Goal: Navigation & Orientation: Understand site structure

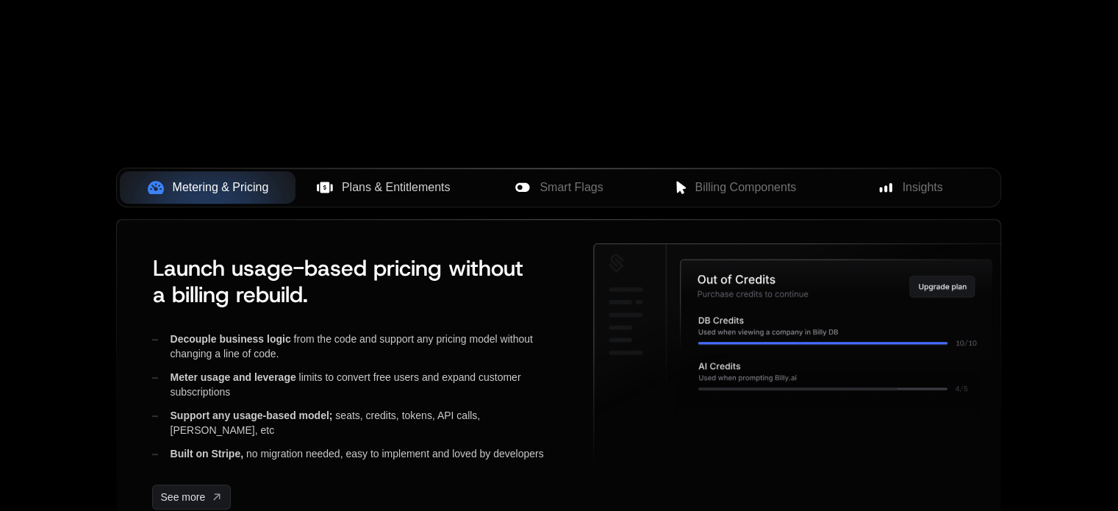
click at [370, 190] on span "Plans & Entitlements" at bounding box center [396, 188] width 109 height 18
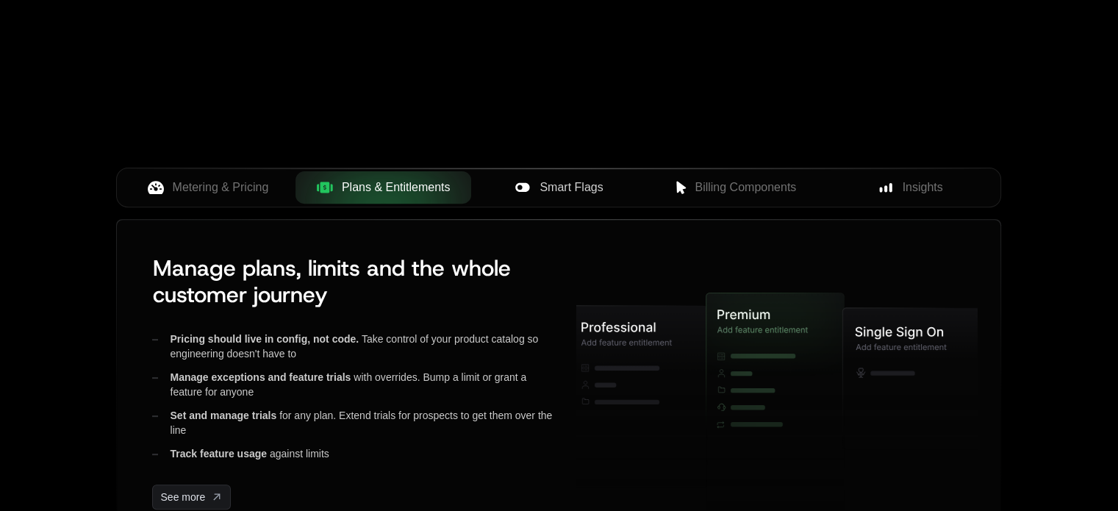
click at [550, 187] on span "Smart Flags" at bounding box center [570, 188] width 63 height 18
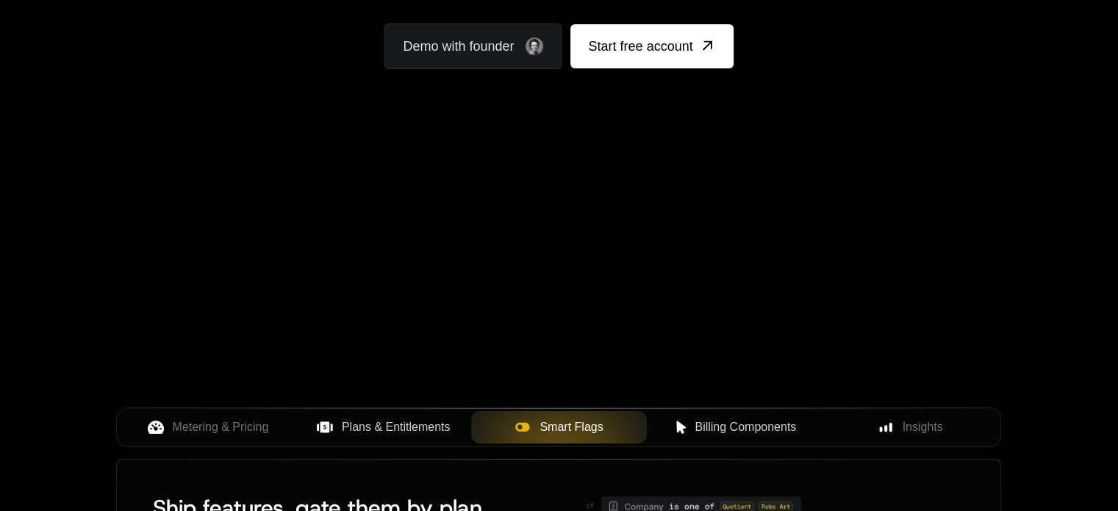
scroll to position [341, 0]
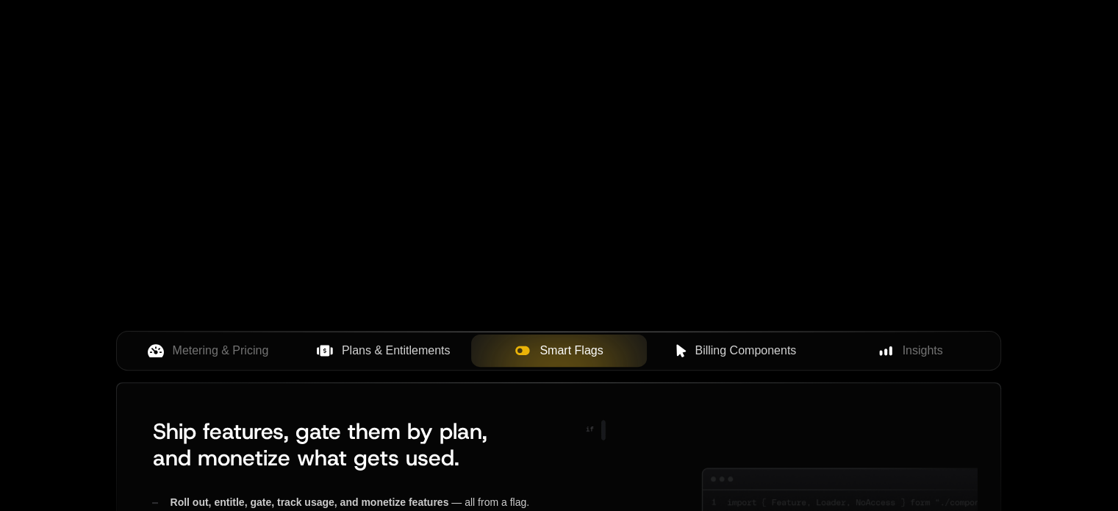
click at [741, 352] on span "Billing Components" at bounding box center [745, 351] width 101 height 18
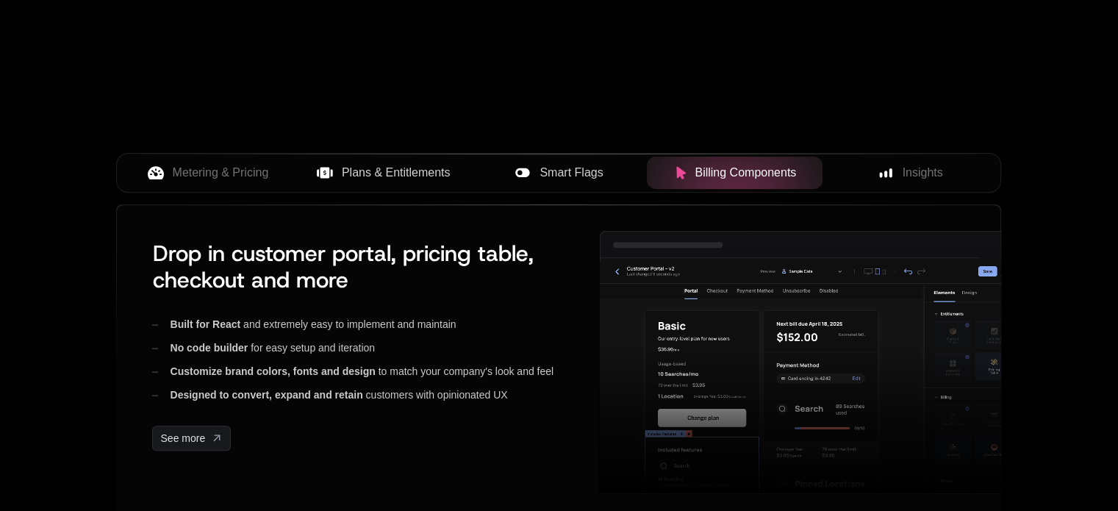
scroll to position [625, 0]
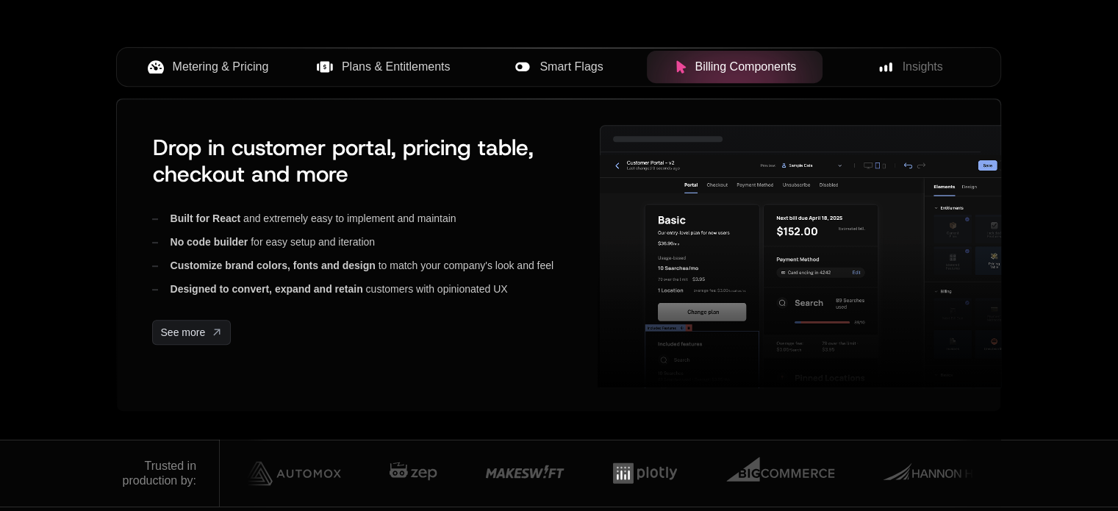
click at [245, 71] on span "Metering & Pricing" at bounding box center [221, 67] width 96 height 18
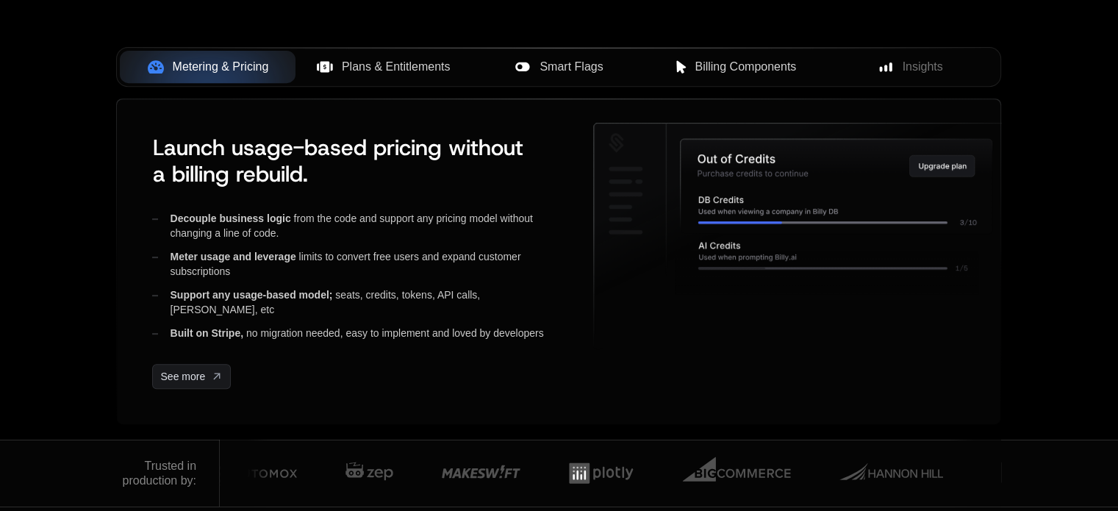
click at [368, 68] on span "Plans & Entitlements" at bounding box center [396, 67] width 109 height 18
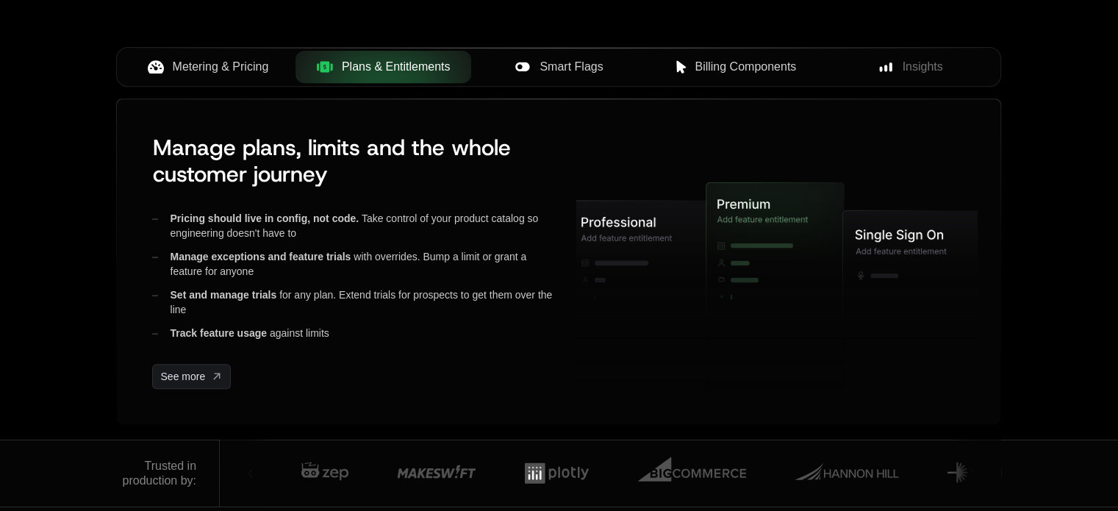
click at [542, 66] on span "Smart Flags" at bounding box center [570, 67] width 63 height 18
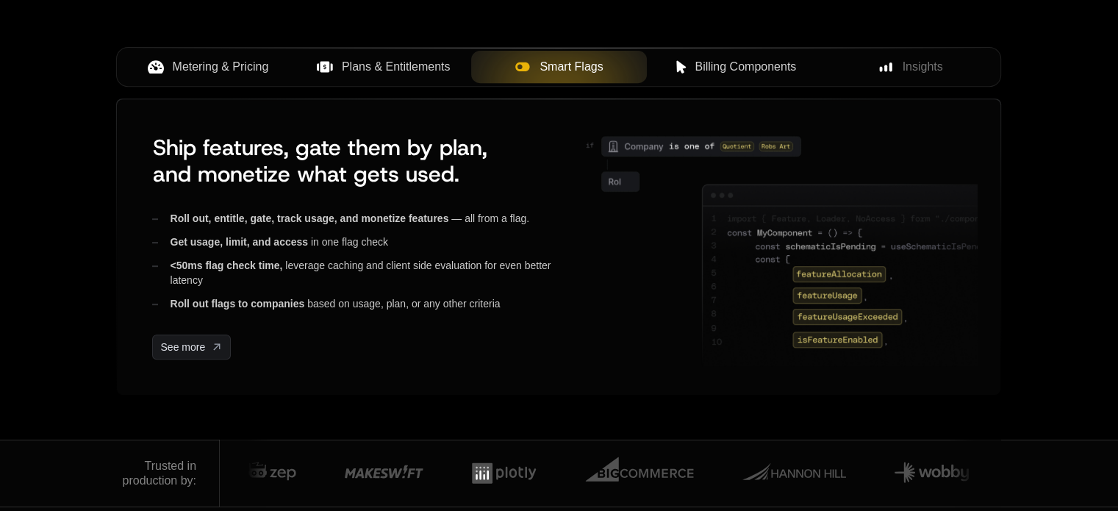
click at [725, 65] on span "Billing Components" at bounding box center [745, 67] width 101 height 18
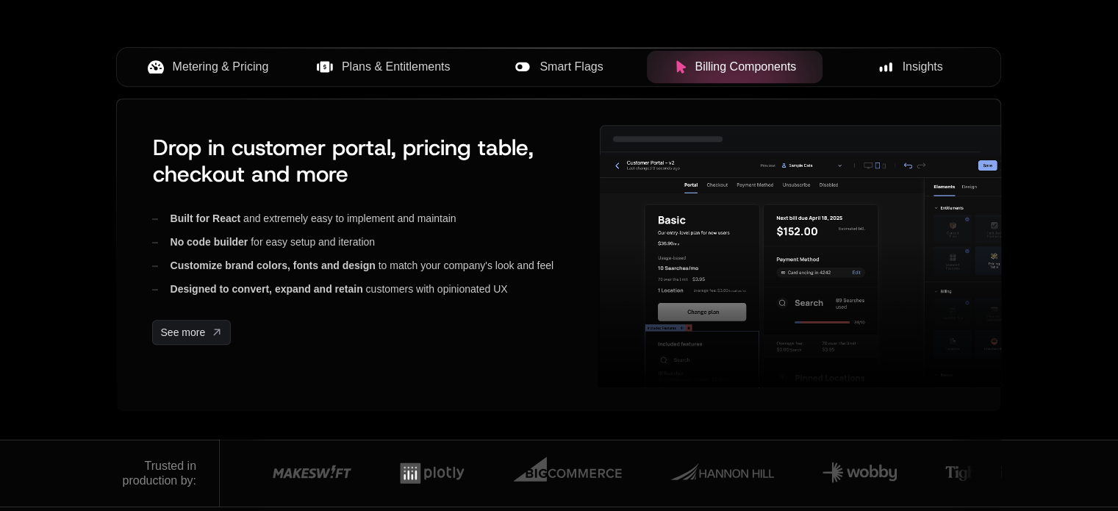
click at [915, 65] on span "Insights" at bounding box center [923, 67] width 40 height 18
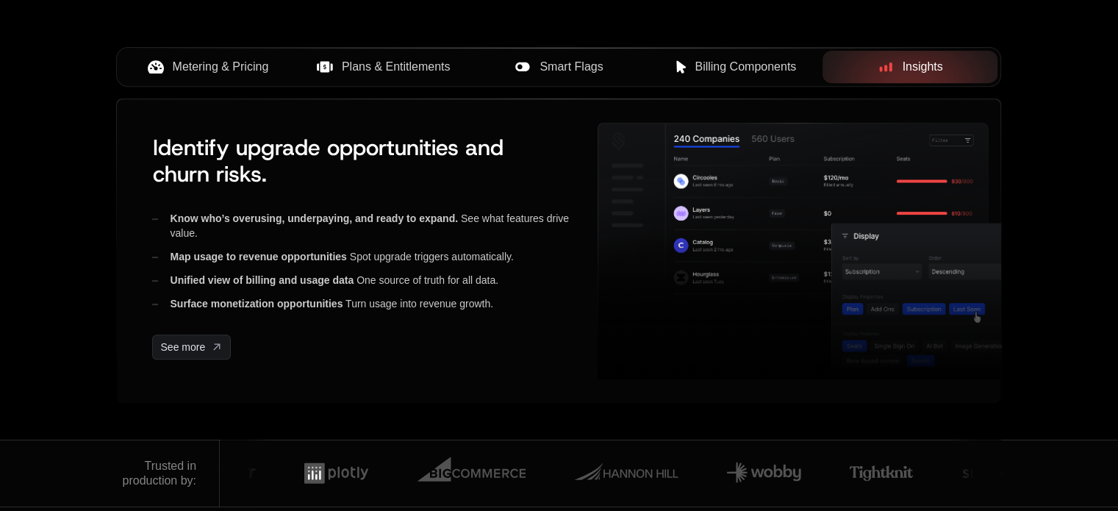
click at [226, 72] on span "Metering & Pricing" at bounding box center [221, 67] width 96 height 18
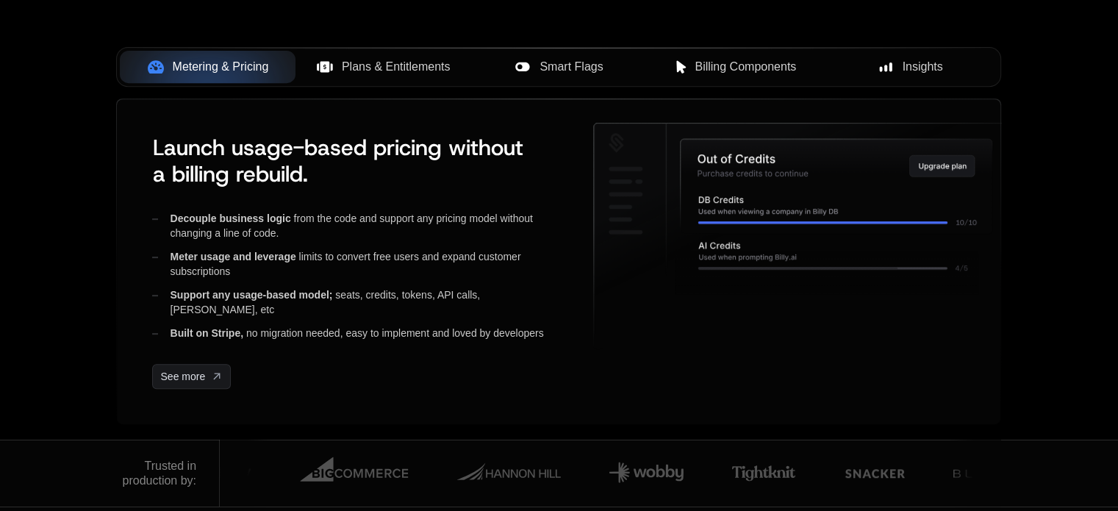
click at [399, 58] on span "Plans & Entitlements" at bounding box center [396, 67] width 109 height 18
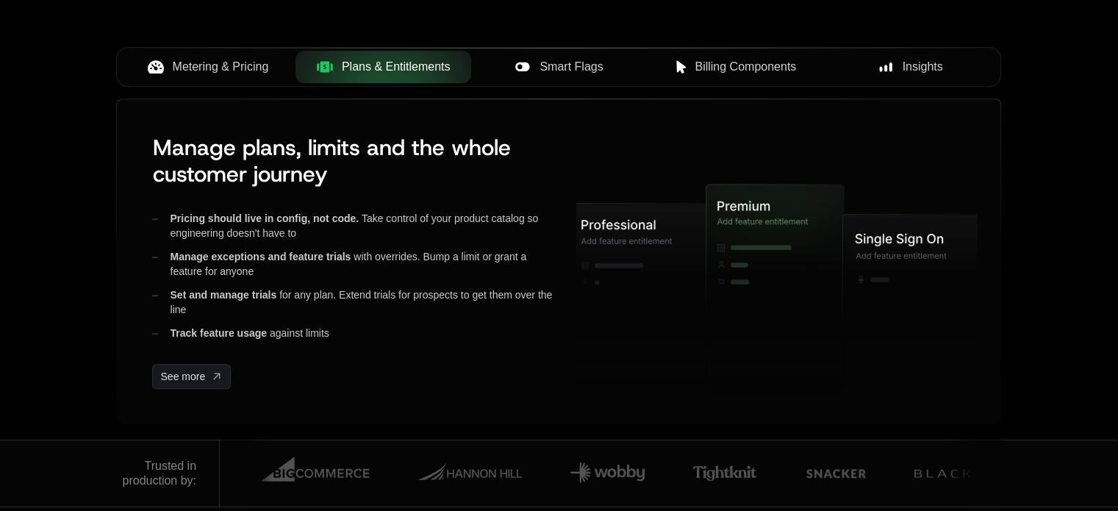
click at [559, 69] on span "Smart Flags" at bounding box center [570, 67] width 63 height 18
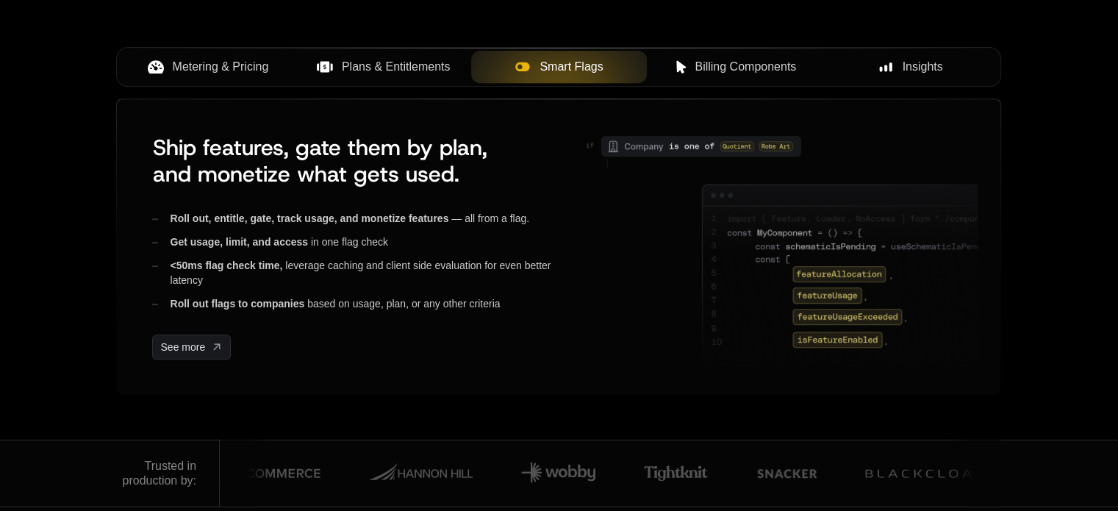
click at [711, 73] on span "Billing Components" at bounding box center [745, 67] width 101 height 18
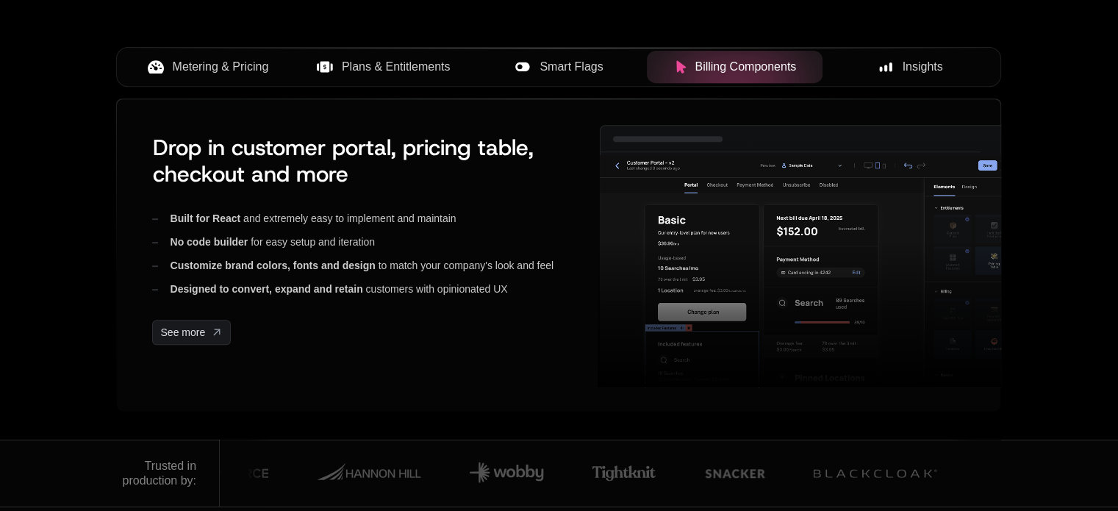
click at [894, 67] on div "Insights" at bounding box center [910, 67] width 152 height 18
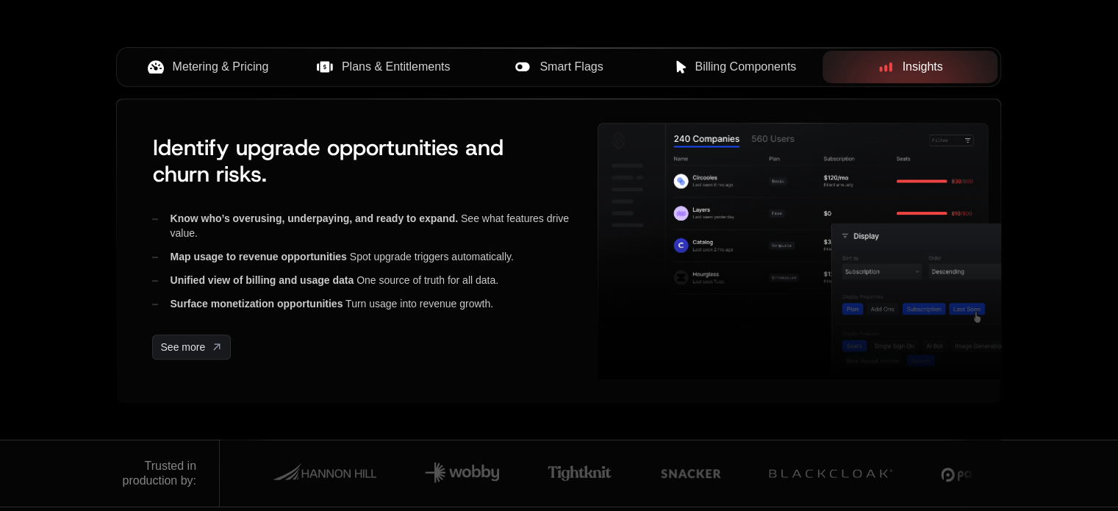
click at [756, 68] on span "Billing Components" at bounding box center [745, 67] width 101 height 18
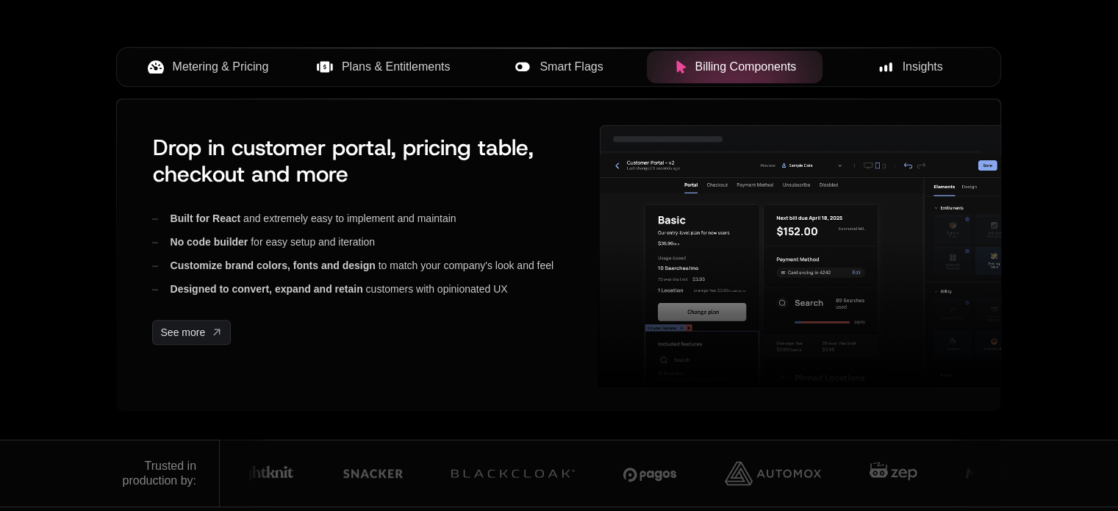
click at [602, 63] on span "Smart Flags" at bounding box center [570, 67] width 63 height 18
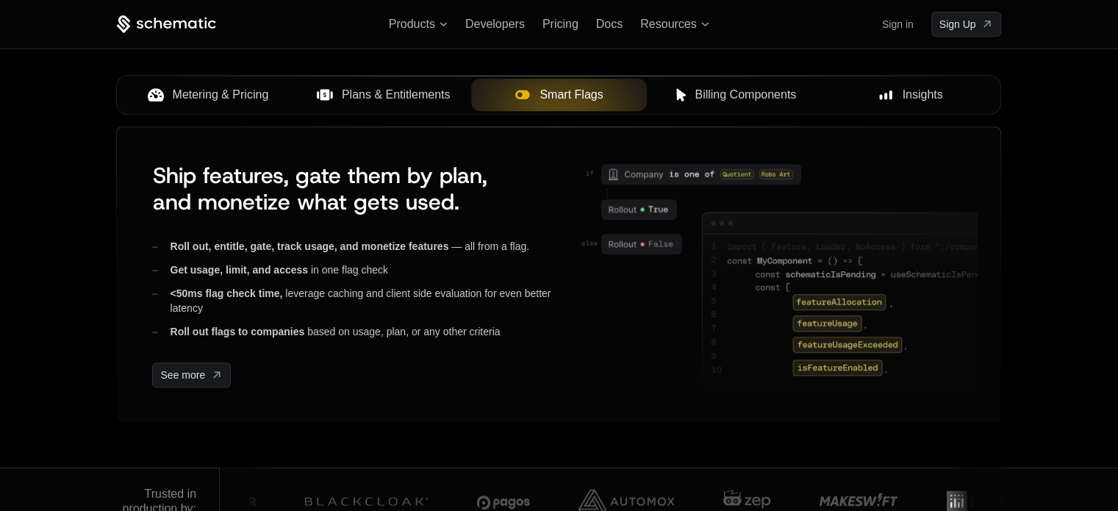
scroll to position [595, 0]
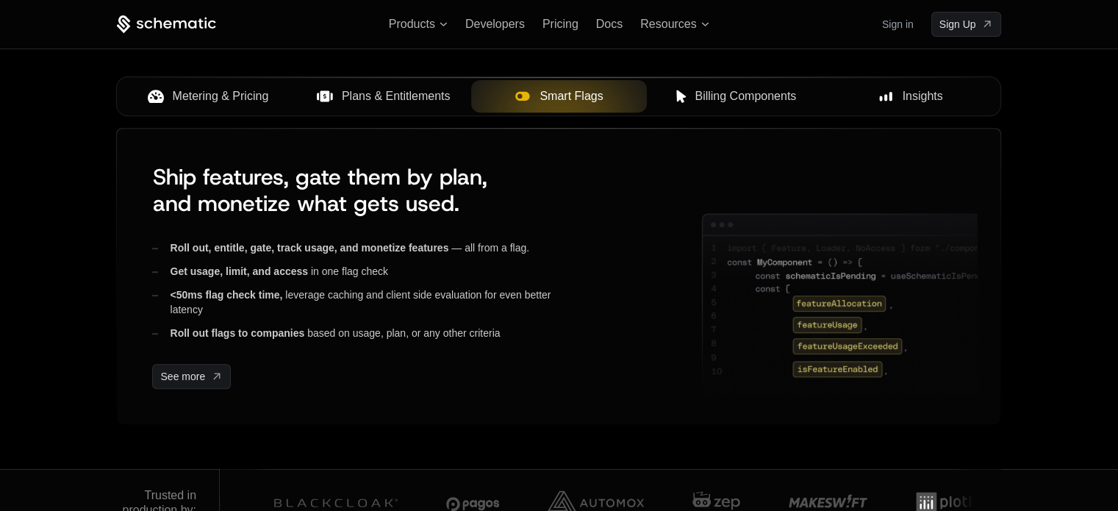
click at [218, 107] on button "Metering & Pricing" at bounding box center [208, 96] width 176 height 32
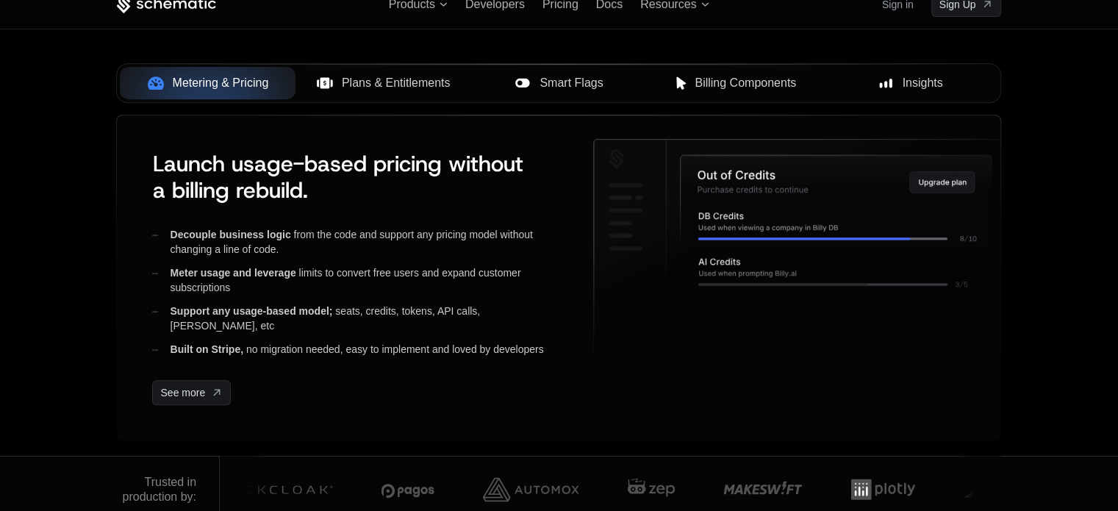
scroll to position [608, 0]
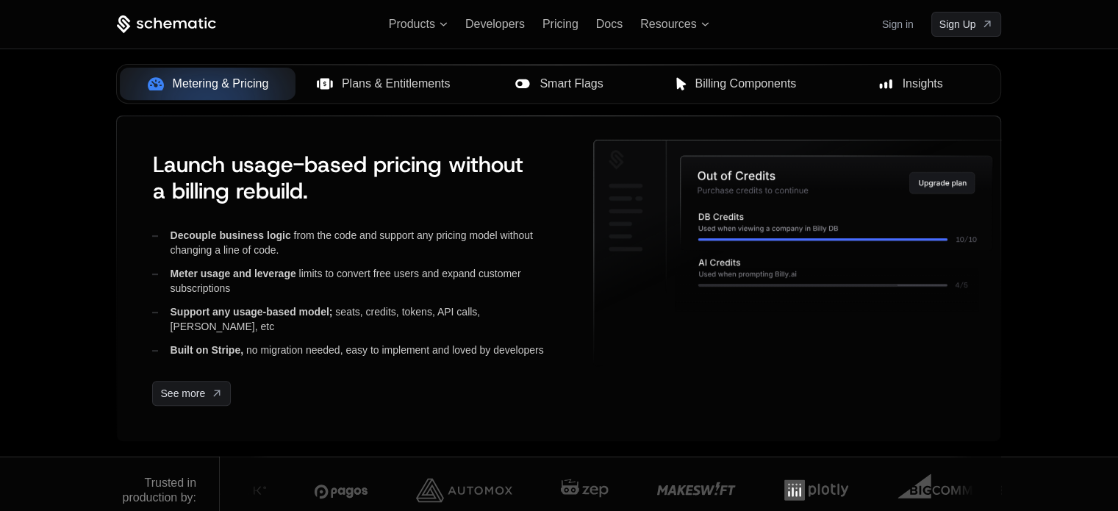
click at [396, 85] on span "Plans & Entitlements" at bounding box center [396, 84] width 109 height 18
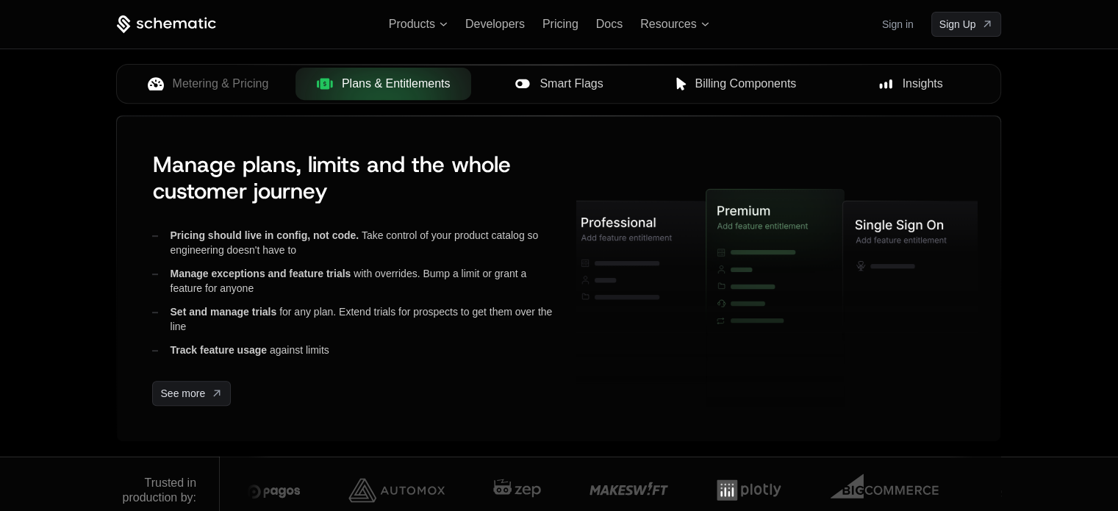
click at [553, 82] on span "Smart Flags" at bounding box center [570, 84] width 63 height 18
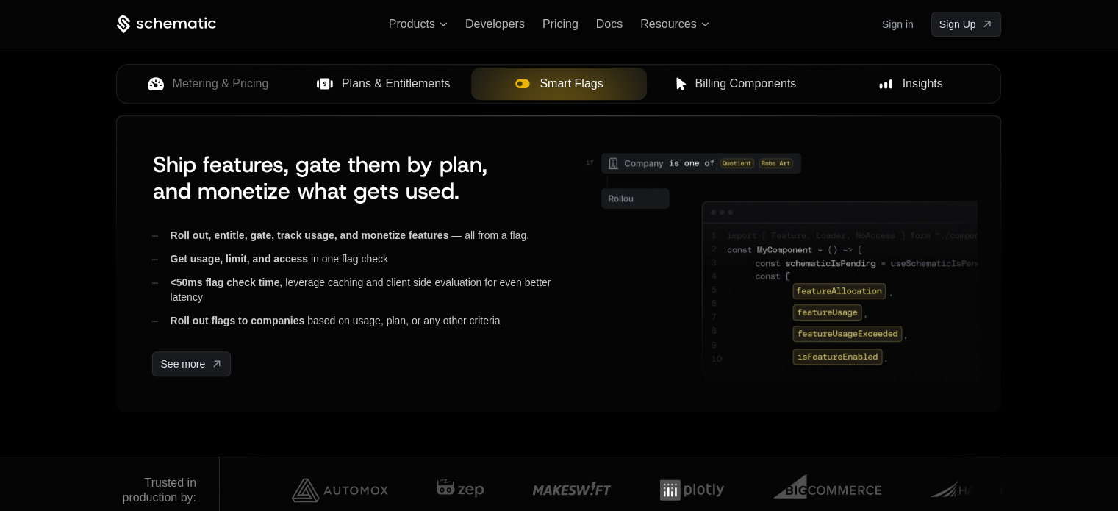
click at [716, 80] on span "Billing Components" at bounding box center [745, 84] width 101 height 18
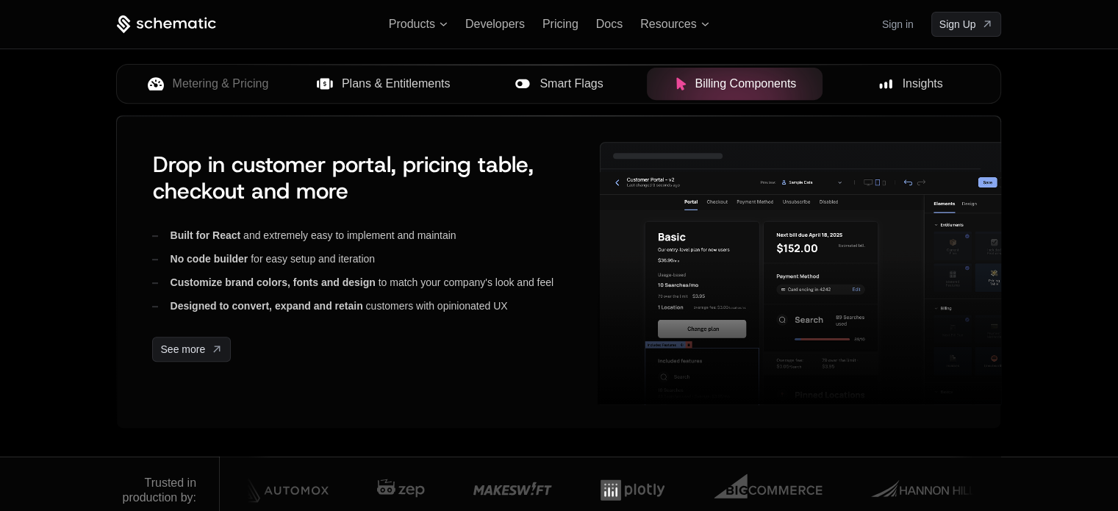
click at [553, 82] on span "Smart Flags" at bounding box center [570, 84] width 63 height 18
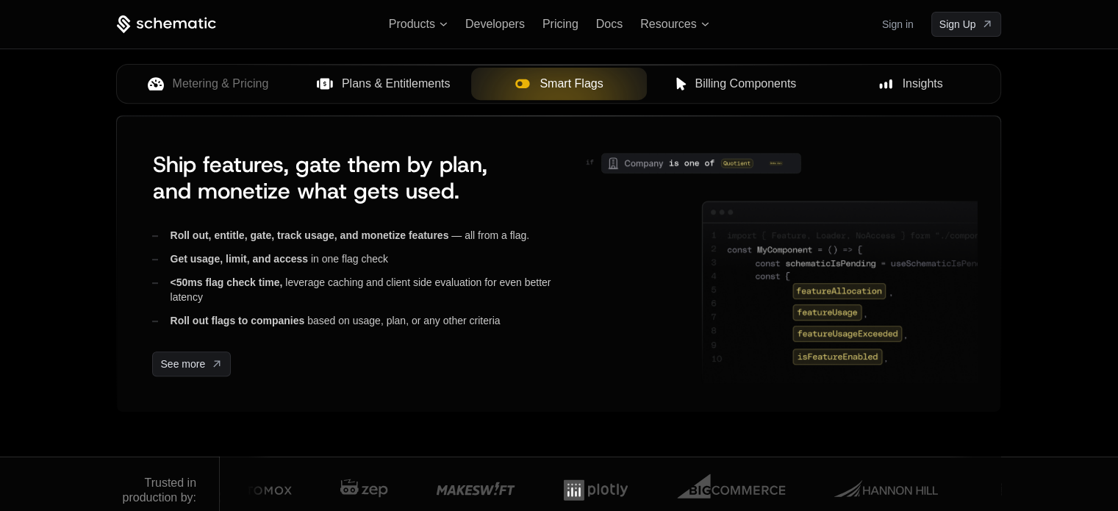
click at [429, 80] on span "Plans & Entitlements" at bounding box center [396, 84] width 109 height 18
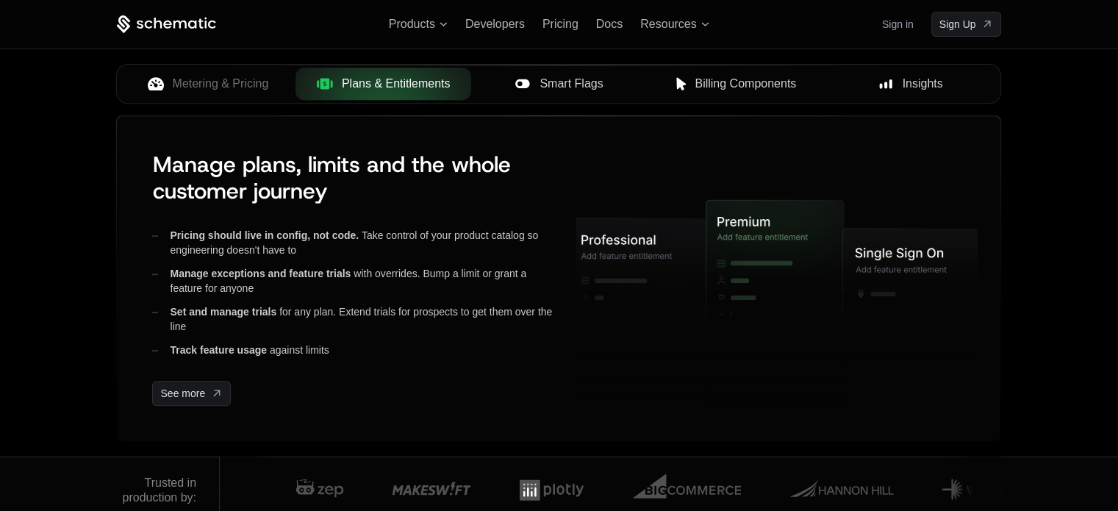
click at [253, 82] on span "Metering & Pricing" at bounding box center [221, 84] width 96 height 18
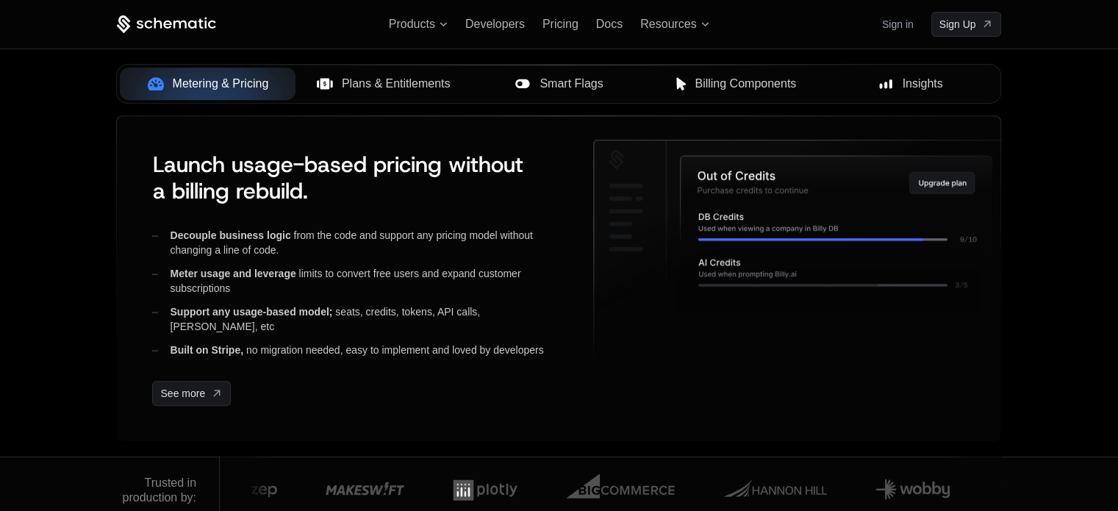
click at [420, 86] on span "Plans & Entitlements" at bounding box center [396, 84] width 109 height 18
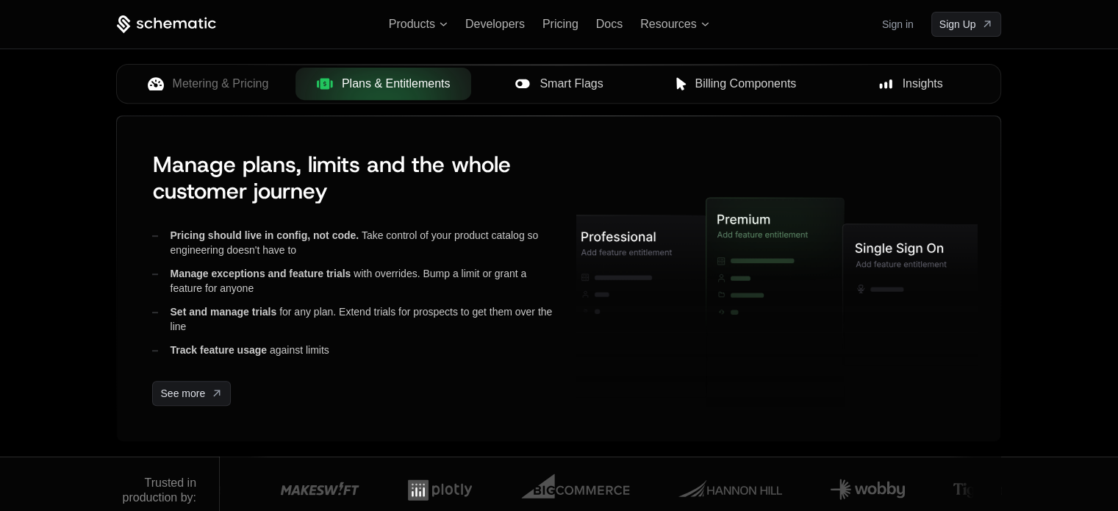
click at [558, 81] on span "Smart Flags" at bounding box center [570, 84] width 63 height 18
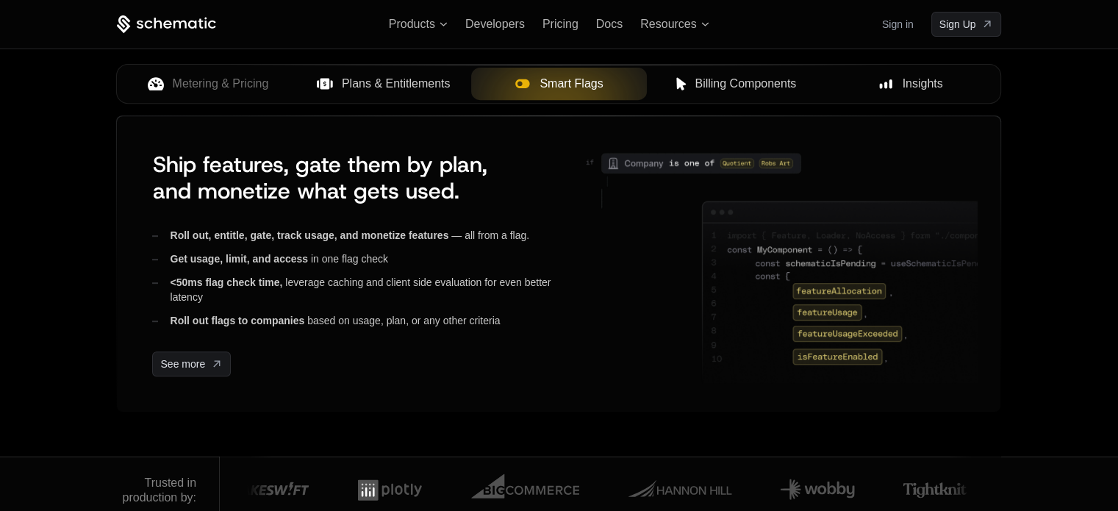
click at [702, 88] on span "Billing Components" at bounding box center [745, 84] width 101 height 18
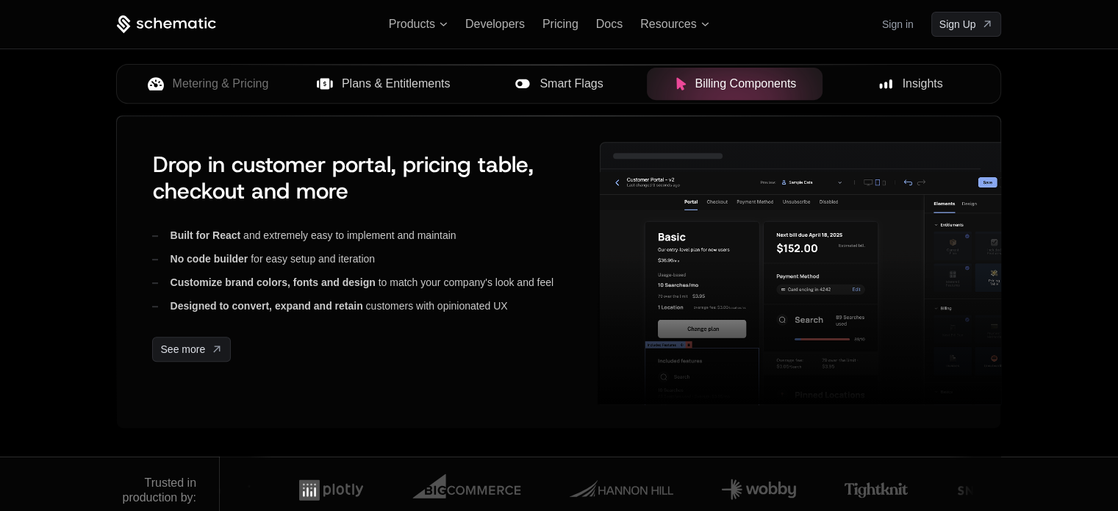
click at [886, 86] on rect at bounding box center [884, 85] width 3 height 7
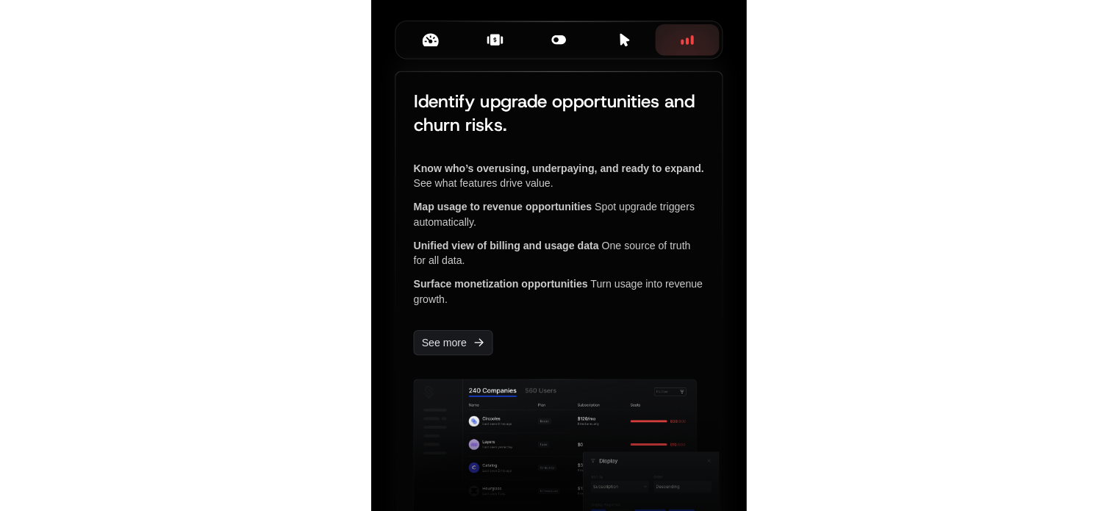
scroll to position [446, 0]
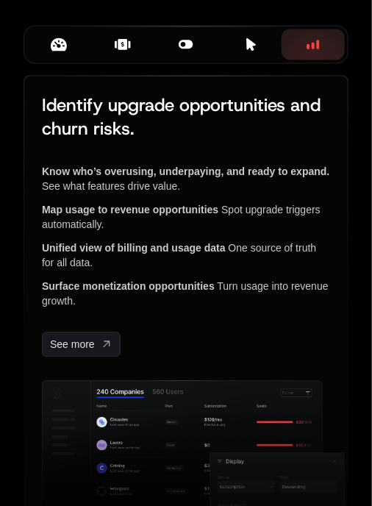
click at [62, 53] on icon at bounding box center [59, 45] width 16 height 16
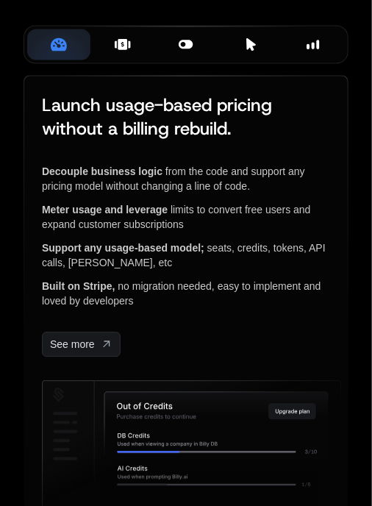
click at [120, 50] on icon at bounding box center [123, 44] width 10 height 11
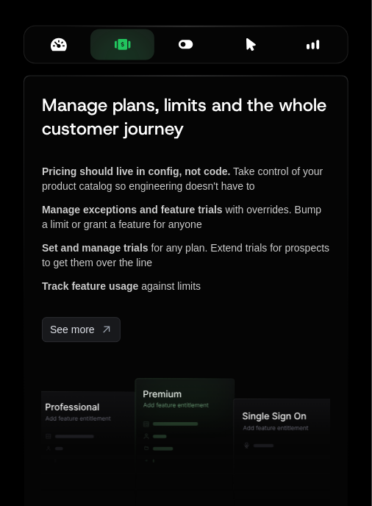
click at [187, 49] on icon at bounding box center [186, 44] width 14 height 9
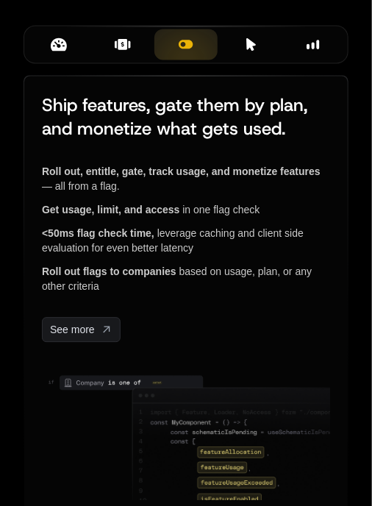
click at [248, 51] on icon at bounding box center [252, 44] width 10 height 12
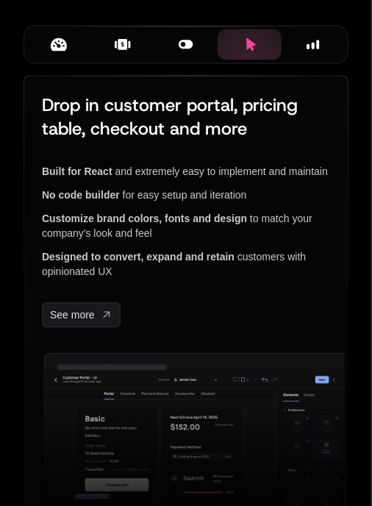
click at [315, 51] on icon at bounding box center [312, 44] width 13 height 13
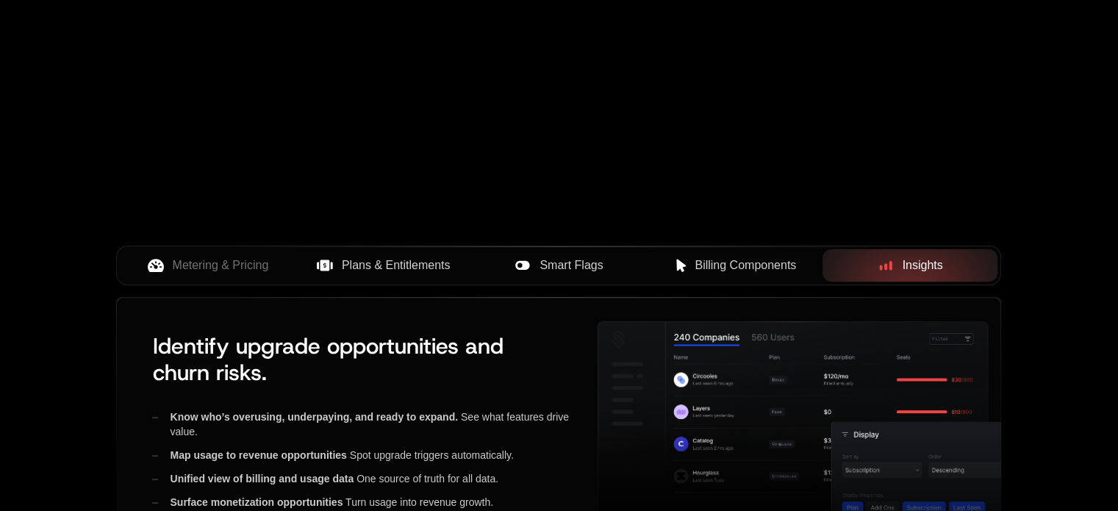
scroll to position [420, 0]
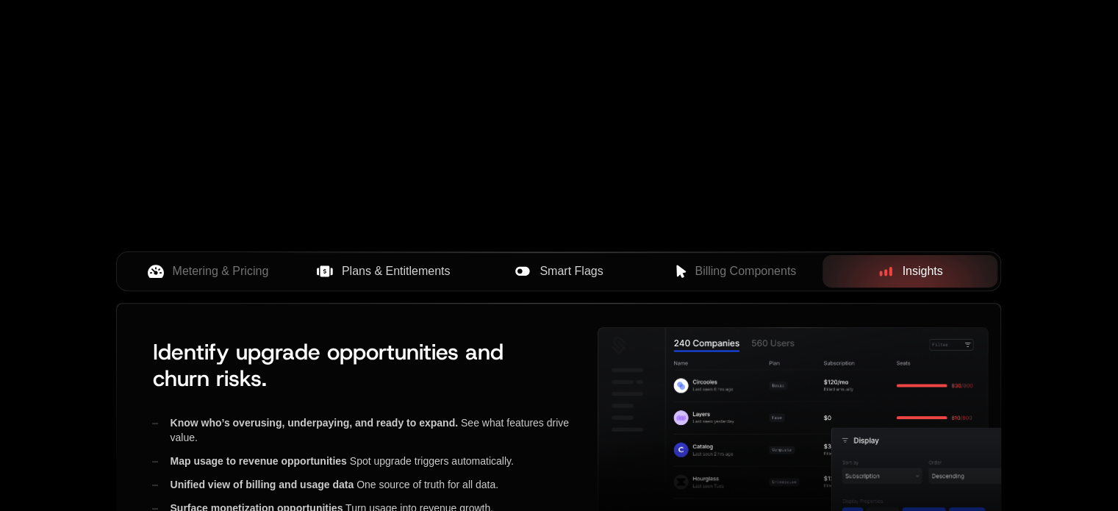
click at [579, 264] on span "Smart Flags" at bounding box center [570, 271] width 63 height 18
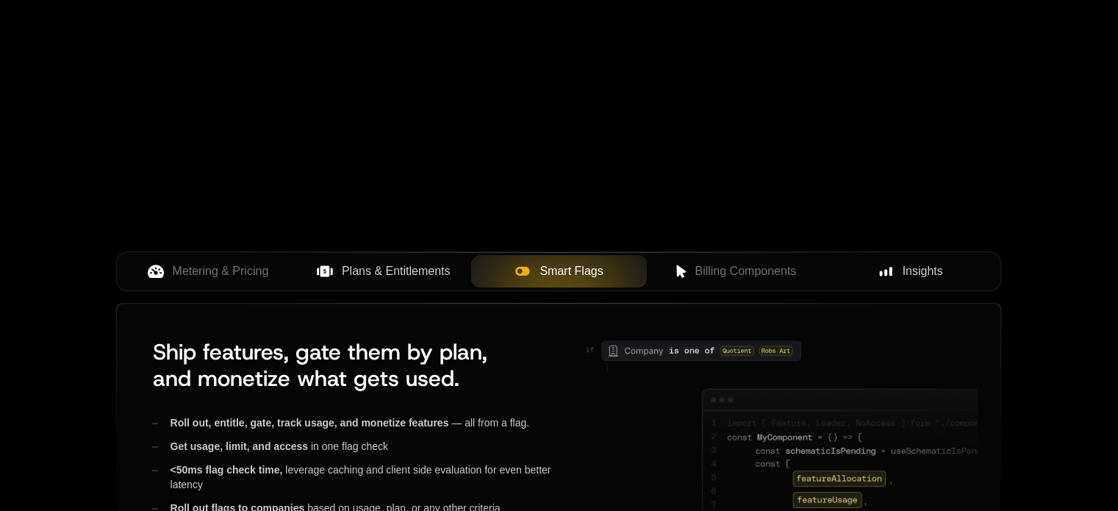
click at [415, 276] on span "Plans & Entitlements" at bounding box center [396, 271] width 109 height 18
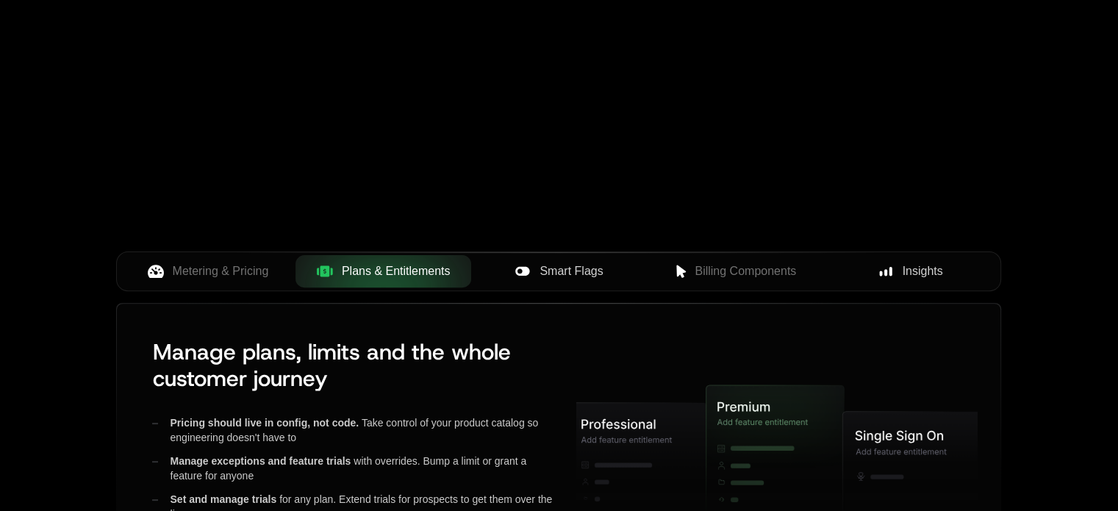
click at [262, 269] on span "Metering & Pricing" at bounding box center [221, 271] width 96 height 18
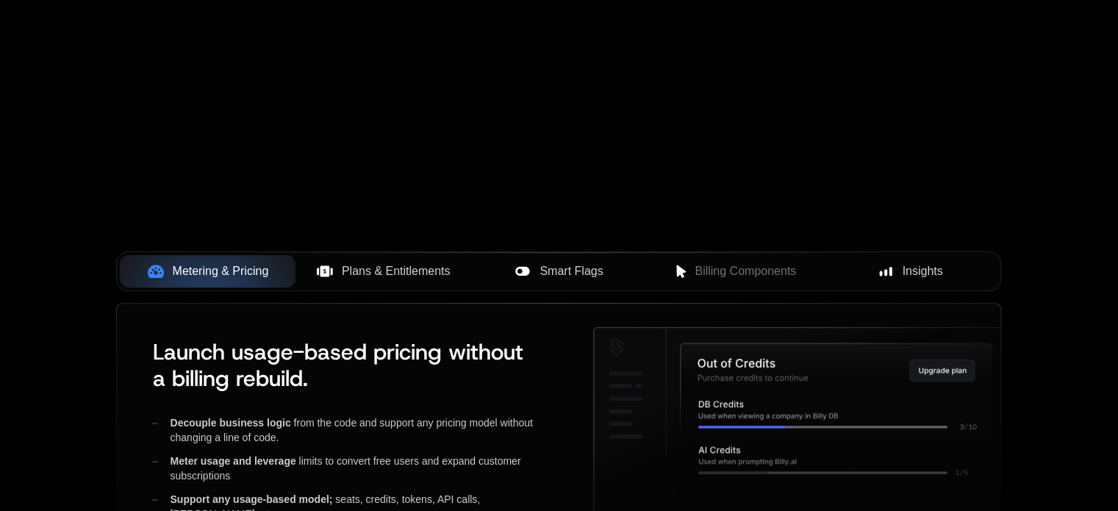
click at [368, 267] on span "Plans & Entitlements" at bounding box center [396, 271] width 109 height 18
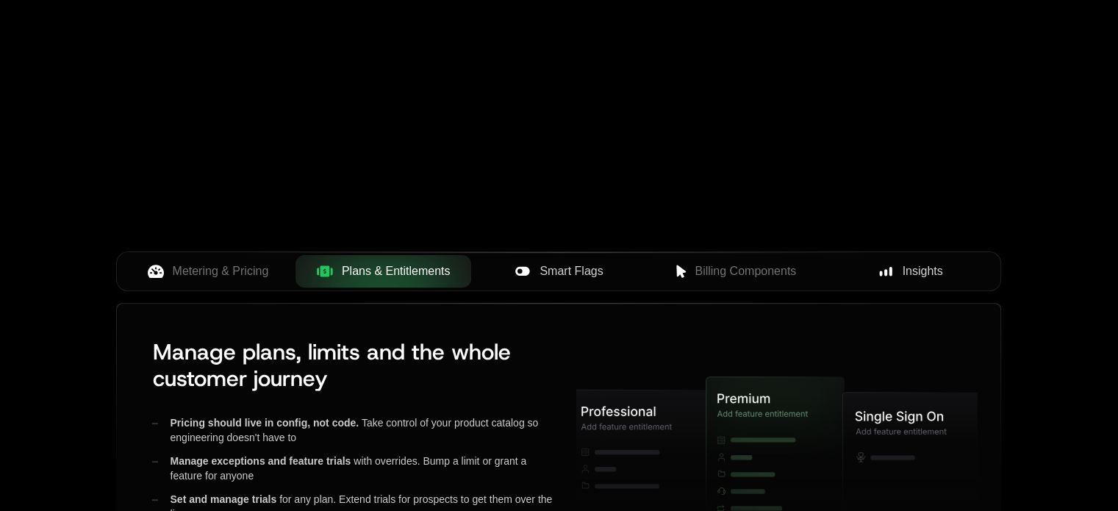
click at [260, 270] on span "Metering & Pricing" at bounding box center [221, 271] width 96 height 18
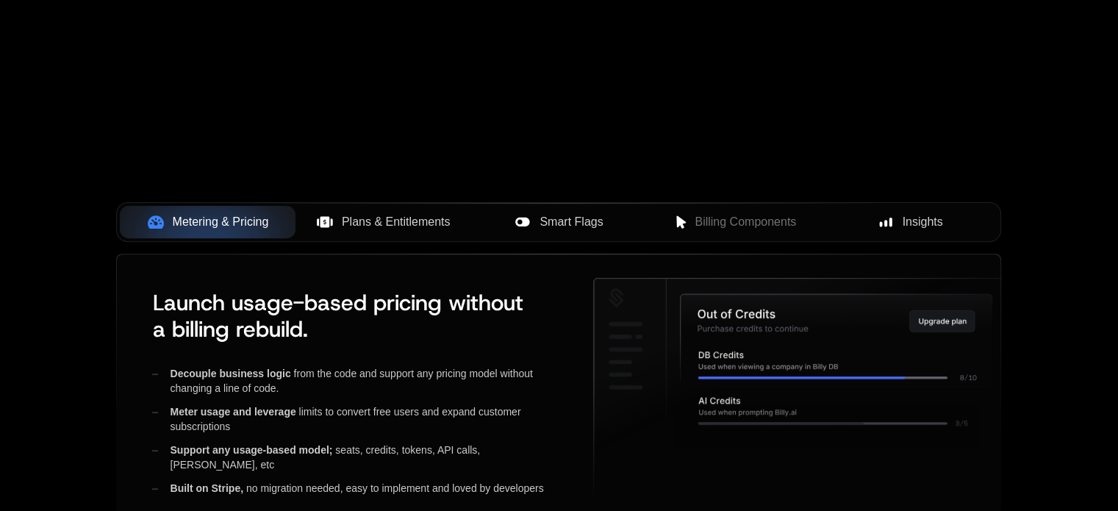
scroll to position [479, 0]
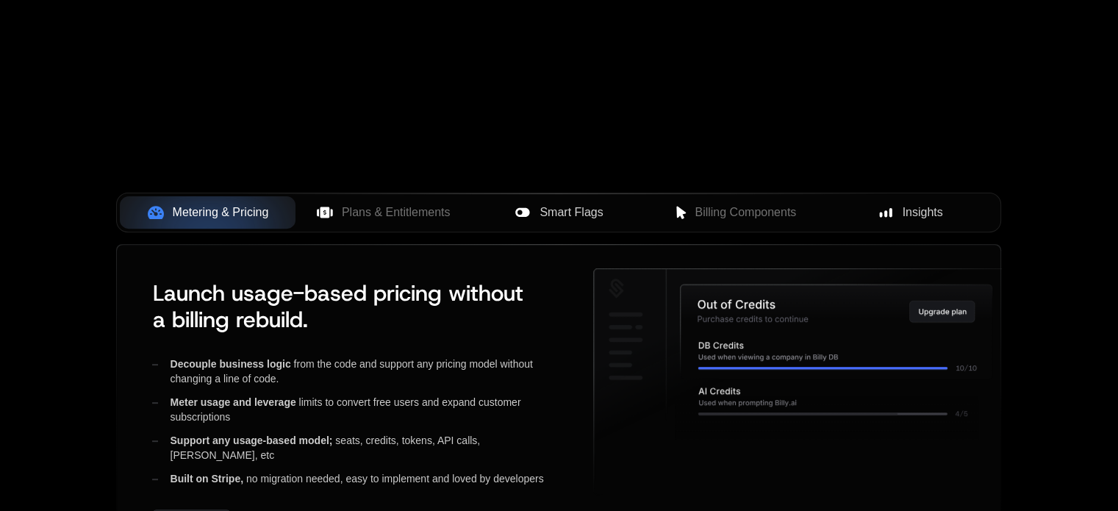
click at [385, 220] on span "Plans & Entitlements" at bounding box center [396, 213] width 109 height 18
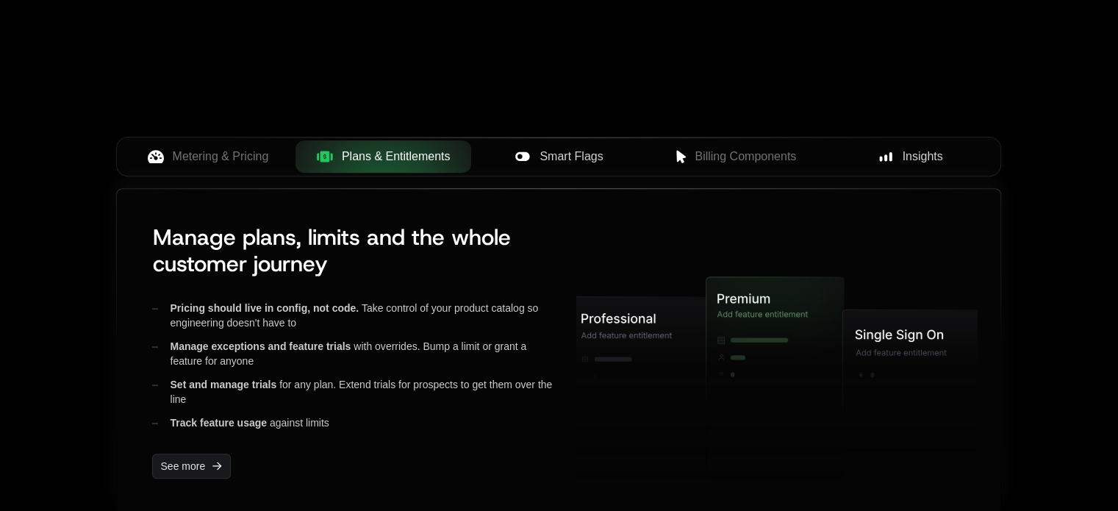
scroll to position [535, 0]
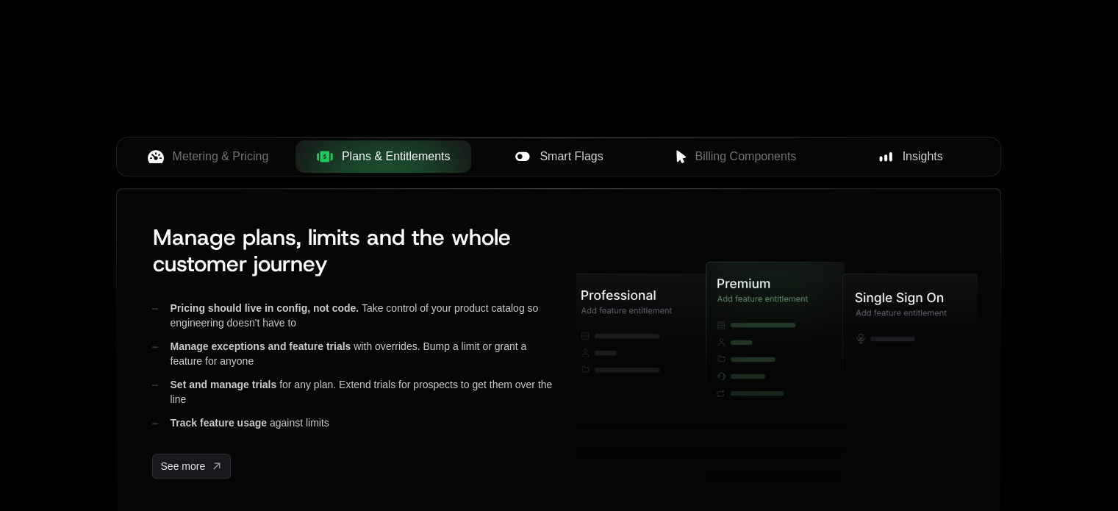
click at [581, 155] on span "Smart Flags" at bounding box center [570, 157] width 63 height 18
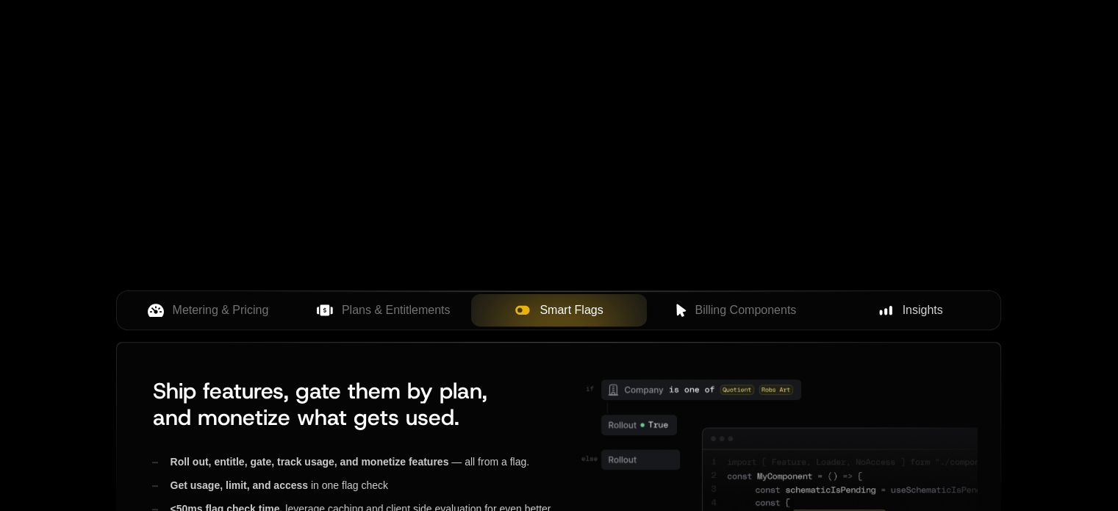
scroll to position [370, 0]
